Goal: Find specific page/section: Find specific page/section

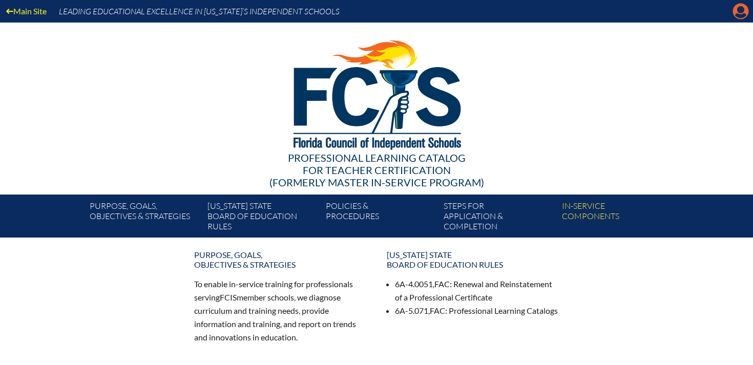
click at [740, 15] on icon "Manage account" at bounding box center [741, 11] width 16 height 16
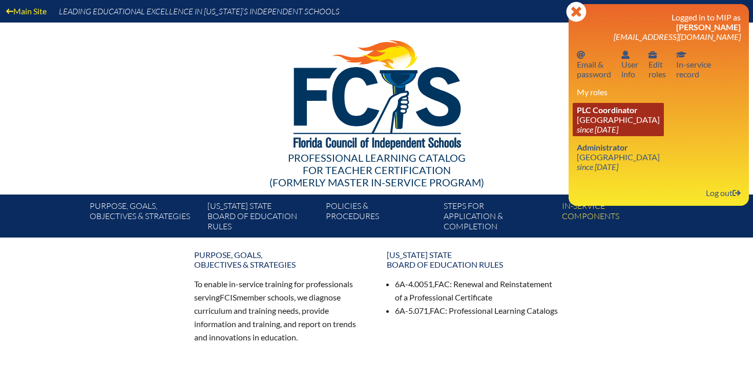
click at [614, 114] on span "PLC Coordinator" at bounding box center [607, 110] width 61 height 10
click at [590, 120] on link "PLC Coordinator Pine School since 2015 May 10" at bounding box center [618, 119] width 91 height 33
click at [610, 115] on span "PLC Coordinator" at bounding box center [607, 110] width 61 height 10
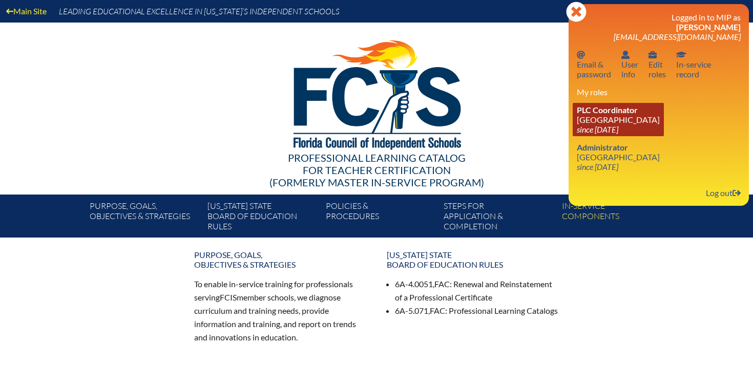
click at [595, 117] on link "PLC Coordinator Pine School since 2015 May 10" at bounding box center [618, 119] width 91 height 33
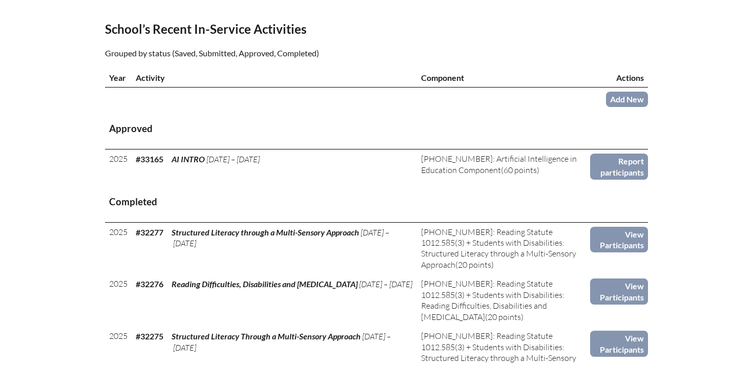
scroll to position [330, 0]
